Goal: Check status

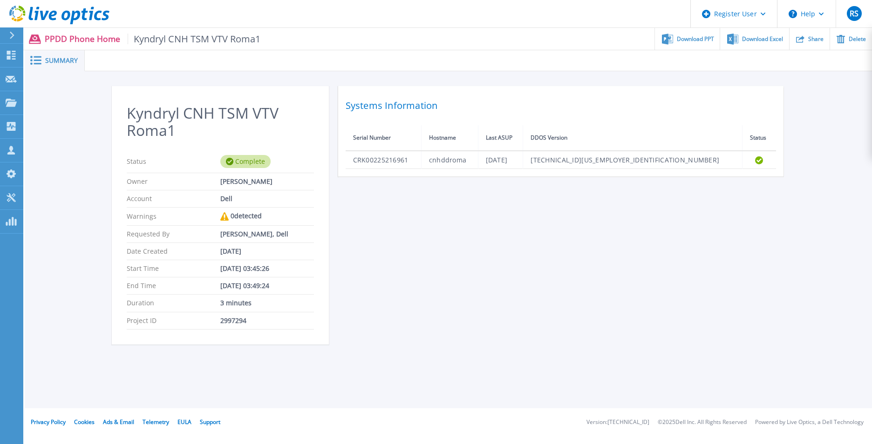
click at [423, 187] on div "Kyndryl CNH TSM VTV Roma1 Status Complete Owner [PERSON_NAME] Account Dell Warn…" at bounding box center [449, 221] width 674 height 270
click at [620, 85] on div "Kyndryl CNH TSM VTV Roma1 Status Complete Owner Fabiano Luraschi Account Dell W…" at bounding box center [448, 220] width 847 height 299
